Goal: Transaction & Acquisition: Subscribe to service/newsletter

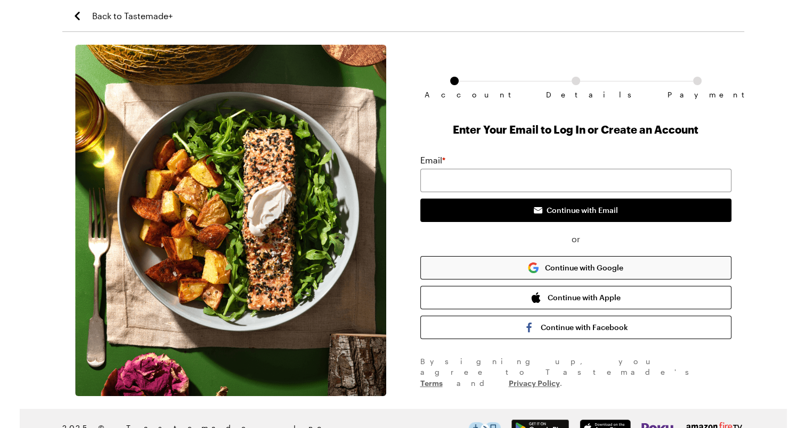
click at [569, 271] on button "Continue with Google" at bounding box center [575, 267] width 311 height 23
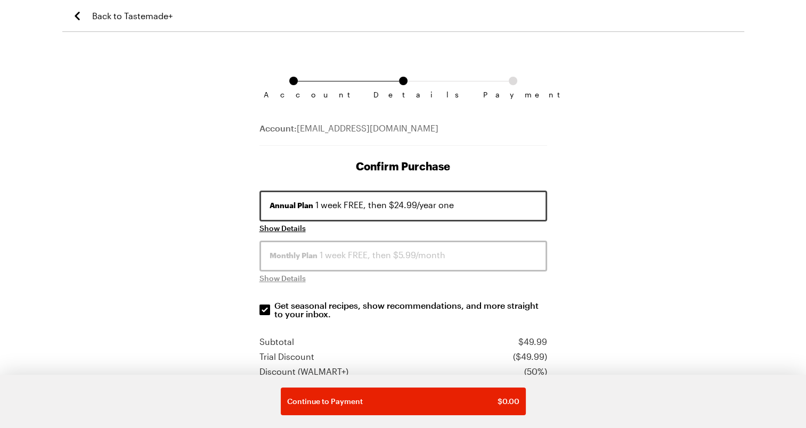
click at [611, 153] on div "Account Details Payment Account: [EMAIL_ADDRESS][DOMAIN_NAME] Confirm Purchase …" at bounding box center [403, 404] width 682 height 719
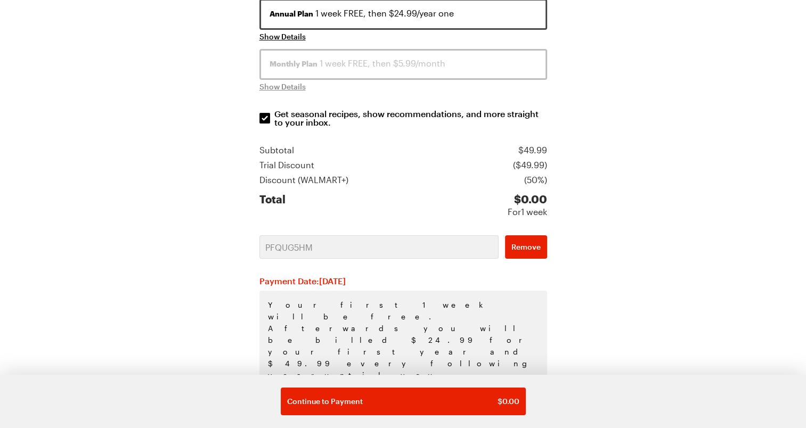
scroll to position [197, 0]
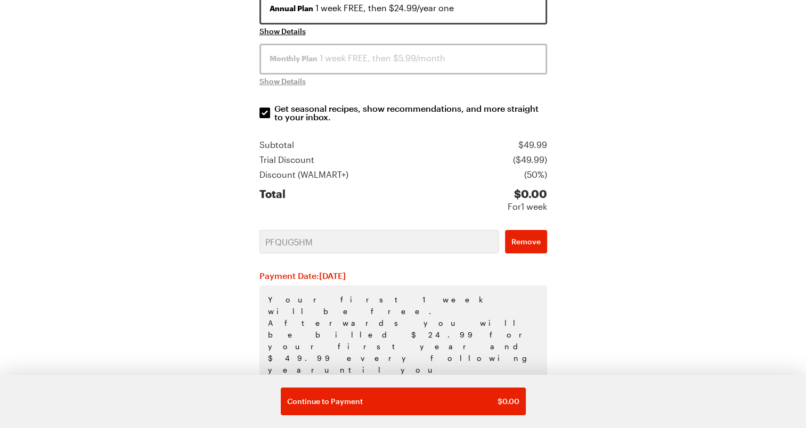
click at [634, 200] on div "Account Details Payment Account: [EMAIL_ADDRESS][DOMAIN_NAME] Confirm Purchase …" at bounding box center [403, 207] width 682 height 719
drag, startPoint x: 479, startPoint y: 239, endPoint x: 520, endPoint y: 242, distance: 41.1
click at [520, 242] on button "Remove" at bounding box center [526, 241] width 42 height 23
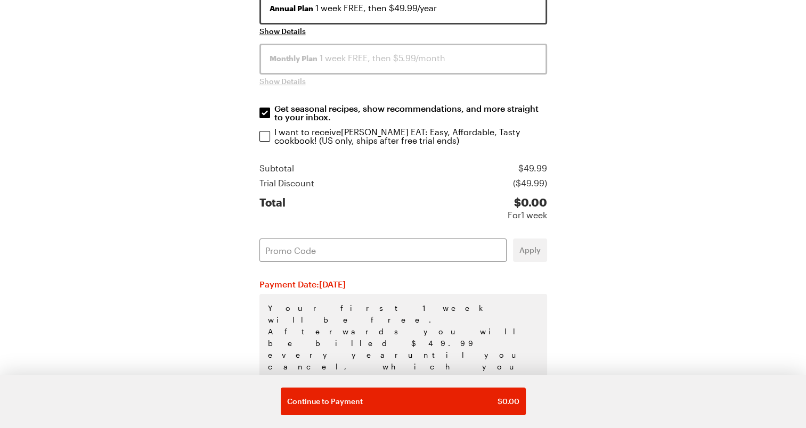
click at [520, 242] on div "Apply" at bounding box center [403, 250] width 288 height 23
click at [439, 252] on input "text" at bounding box center [382, 250] width 247 height 23
paste input "PFQUG5HM"
type input "PFQUG5HM"
click at [527, 247] on span "Apply" at bounding box center [529, 250] width 21 height 11
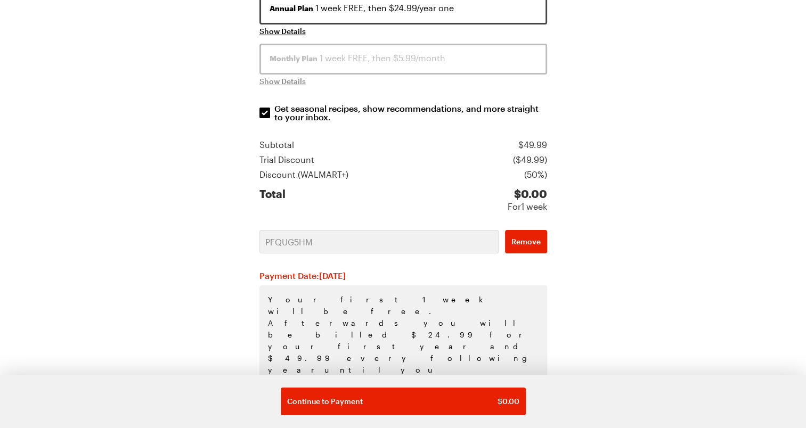
click at [675, 108] on div "Account Details Payment Account: [EMAIL_ADDRESS][DOMAIN_NAME] Confirm Purchase …" at bounding box center [403, 207] width 682 height 719
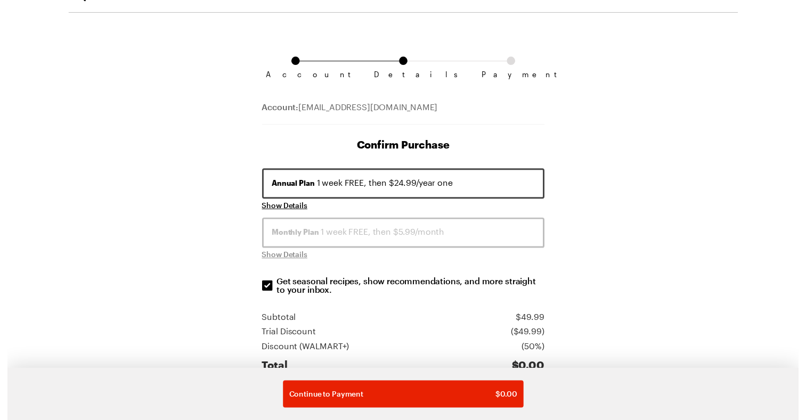
scroll to position [0, 0]
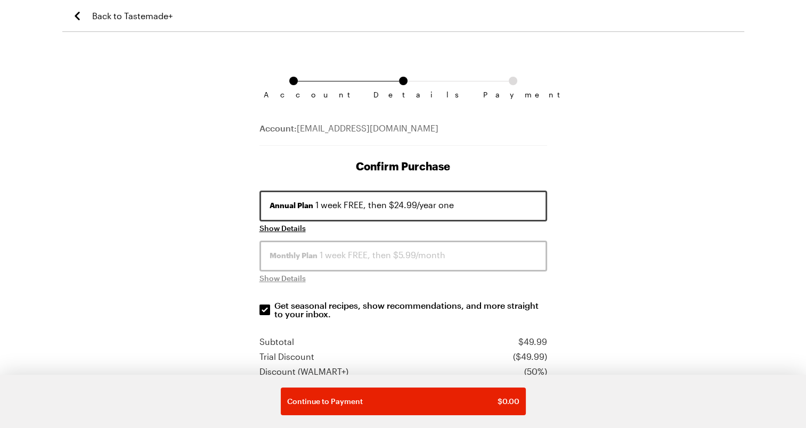
click at [149, 13] on span "Back to Tastemade+" at bounding box center [132, 16] width 80 height 13
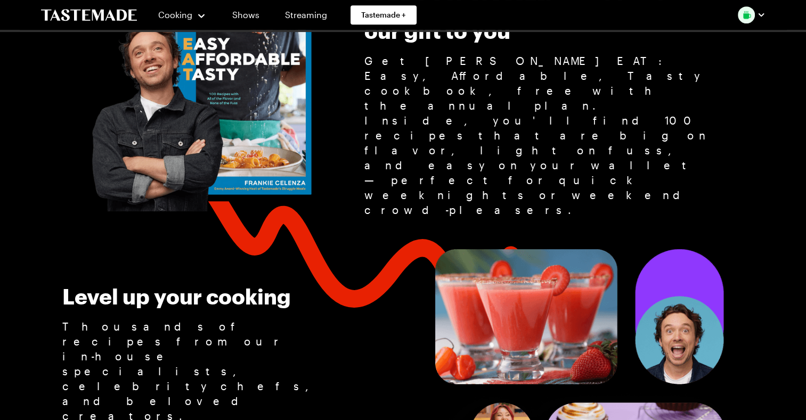
scroll to position [533, 0]
